Goal: Information Seeking & Learning: Learn about a topic

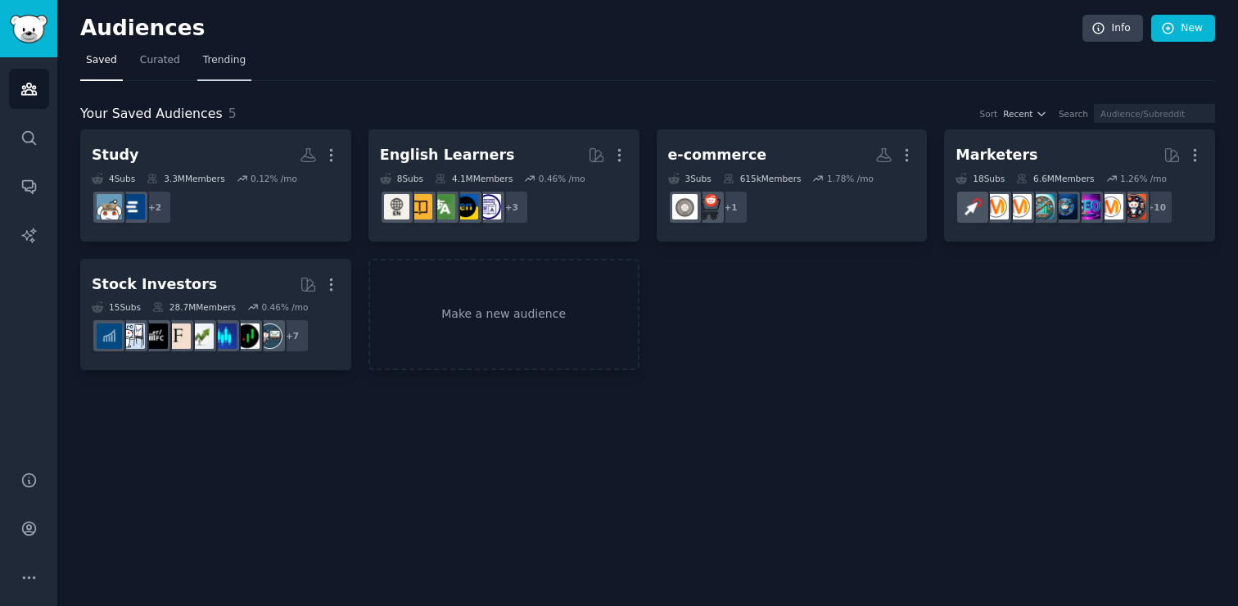
click at [225, 51] on link "Trending" at bounding box center [224, 64] width 54 height 34
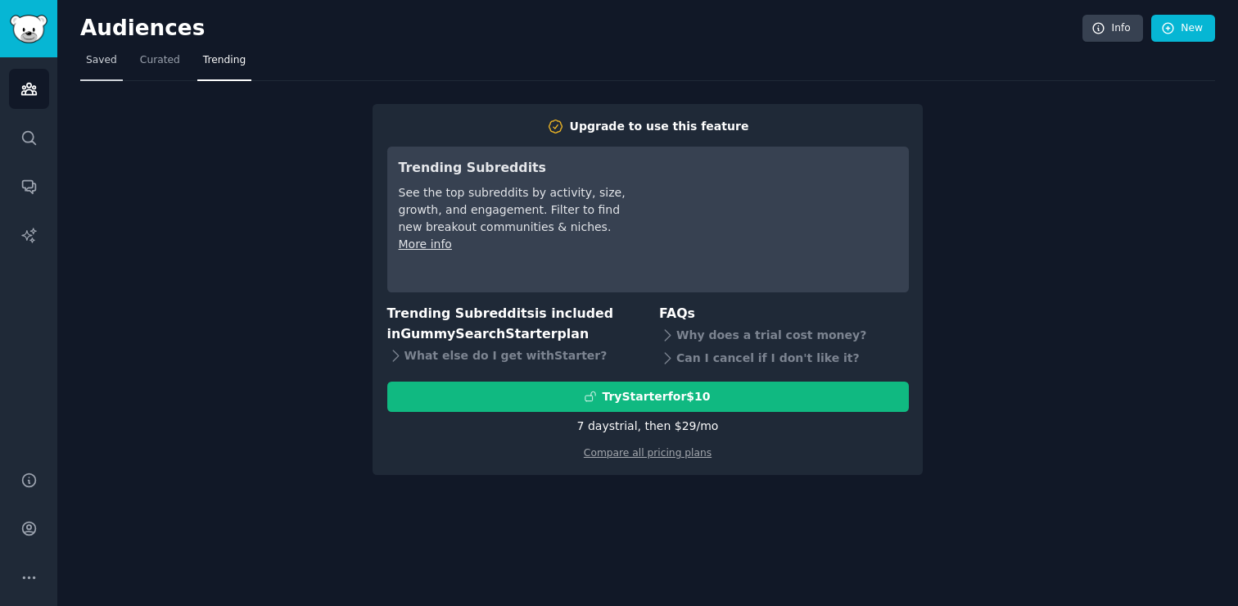
click at [88, 63] on span "Saved" at bounding box center [101, 60] width 31 height 15
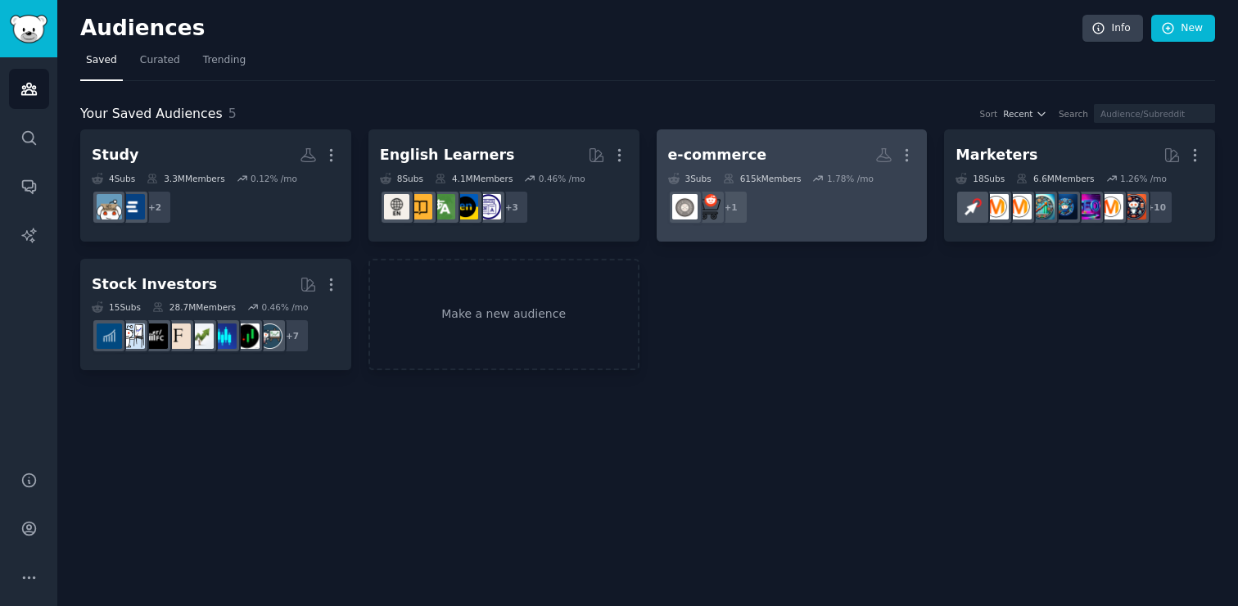
click at [773, 165] on h2 "e-commerce More" at bounding box center [792, 155] width 248 height 29
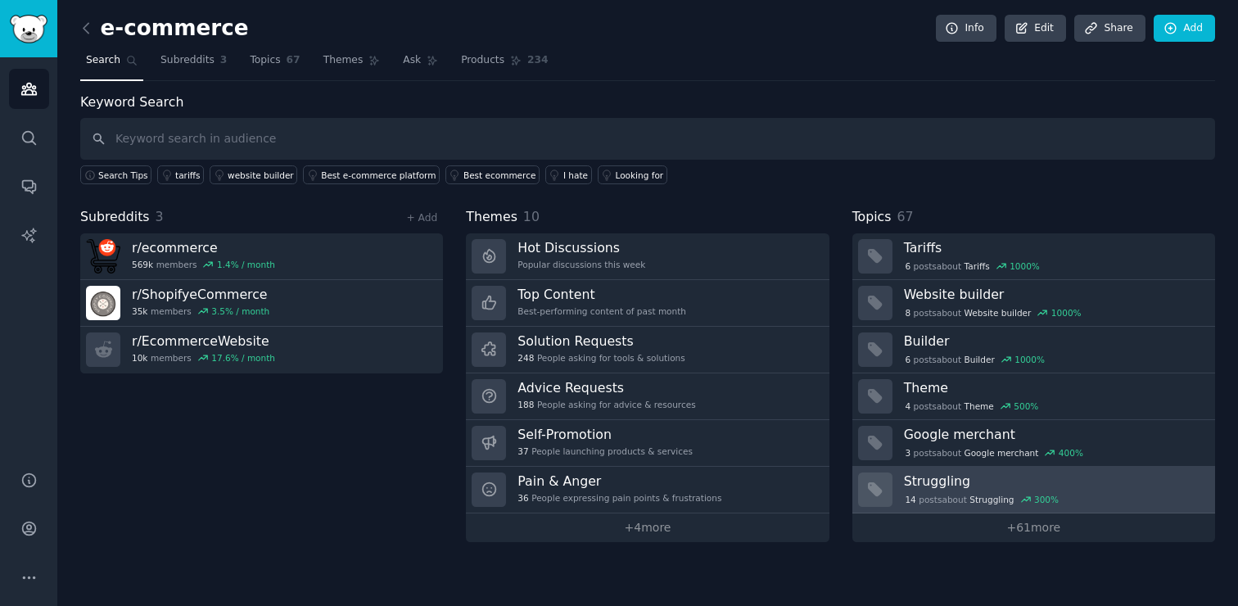
click at [936, 490] on div "14 post s about Struggling 300 %" at bounding box center [1054, 497] width 300 height 17
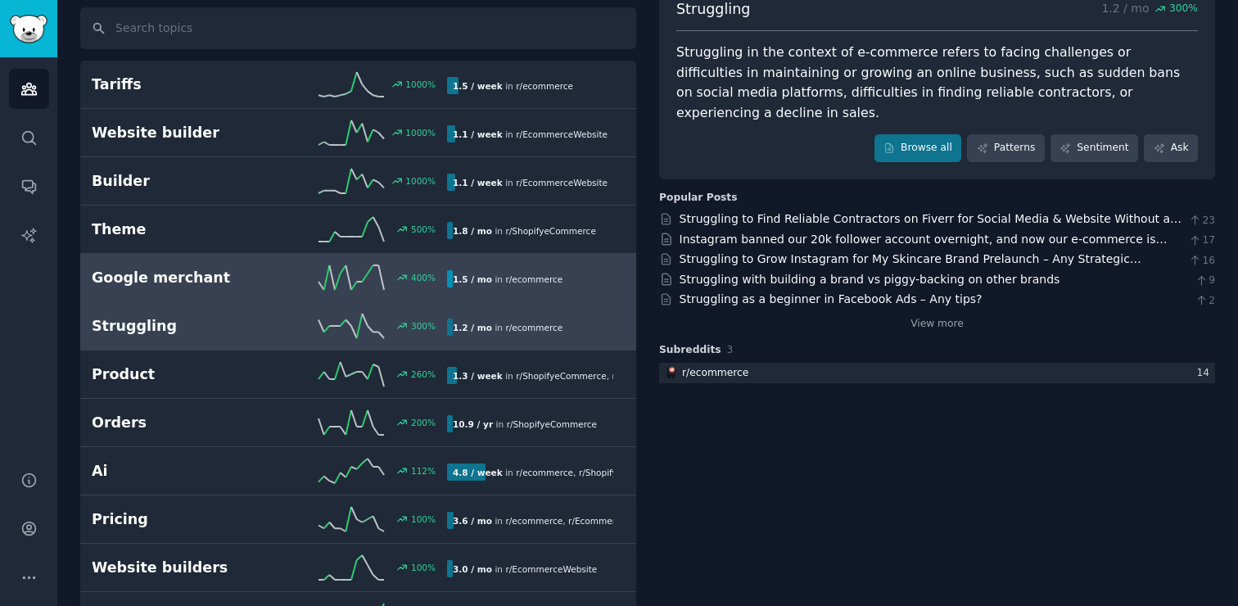
scroll to position [114, 0]
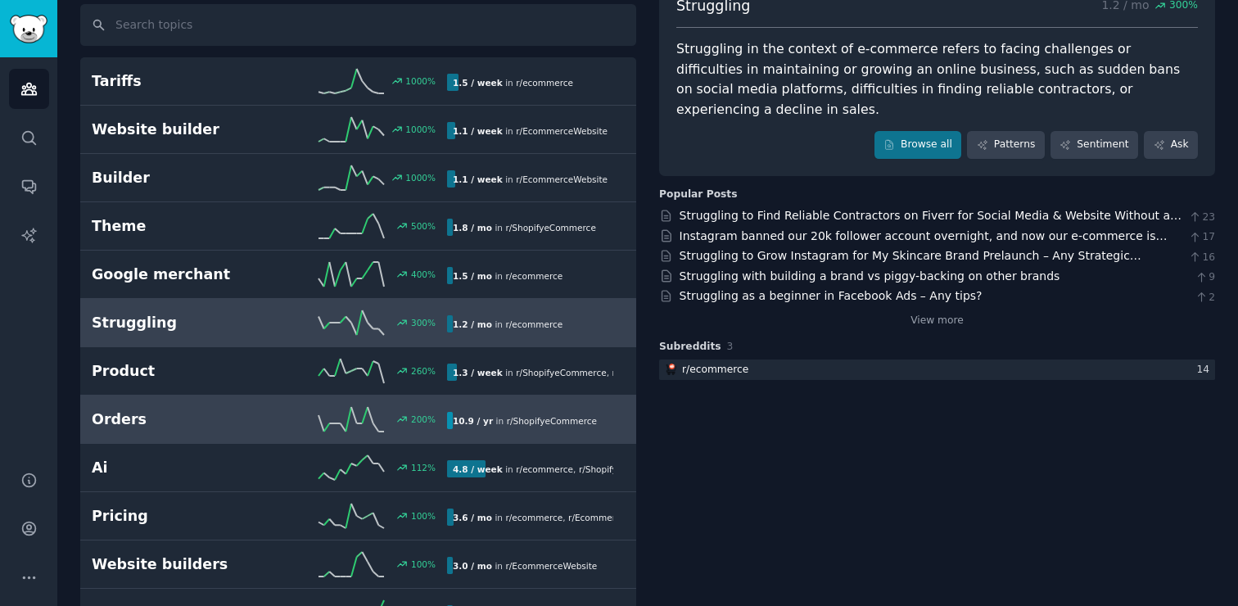
click at [230, 435] on link "Orders 200 % 10.9 / yr in r/ ShopifyeCommerce" at bounding box center [358, 419] width 556 height 48
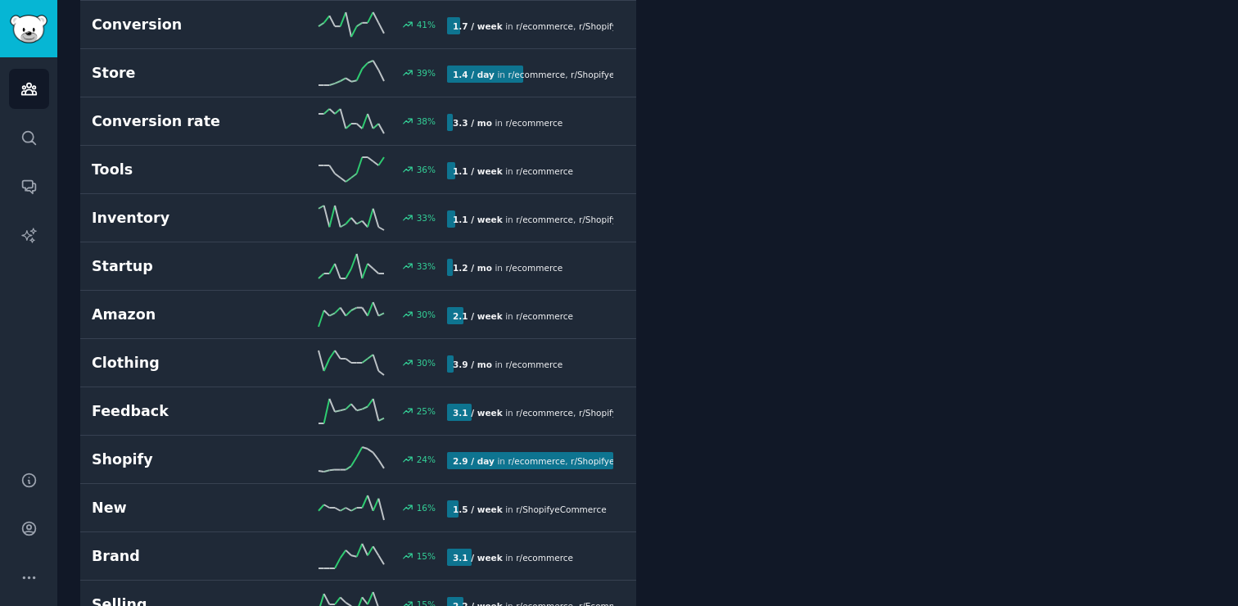
scroll to position [1180, 0]
